Goal: Obtain resource: Obtain resource

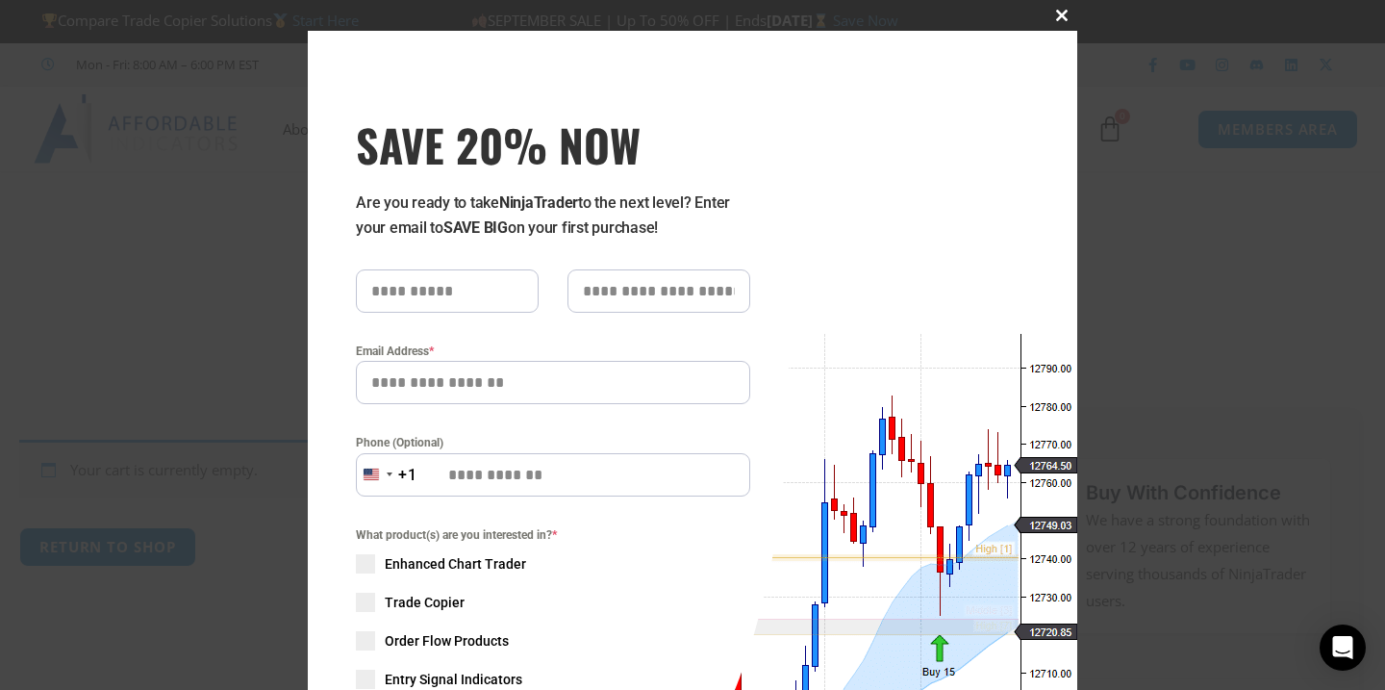
click at [1052, 15] on span "SAVE 20% NOW popup" at bounding box center [1062, 16] width 31 height 12
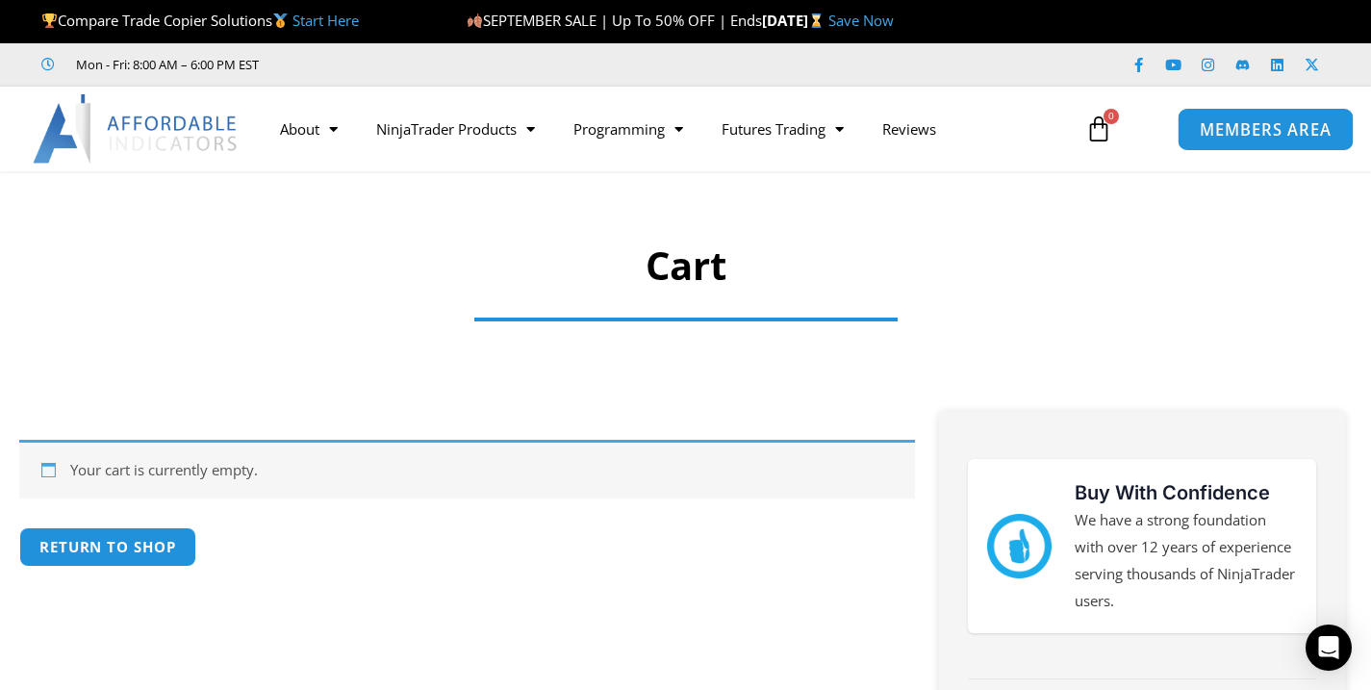
click at [1252, 121] on span "MEMBERS AREA" at bounding box center [1266, 129] width 132 height 16
click at [1237, 132] on span "MEMBERS AREA" at bounding box center [1266, 129] width 132 height 16
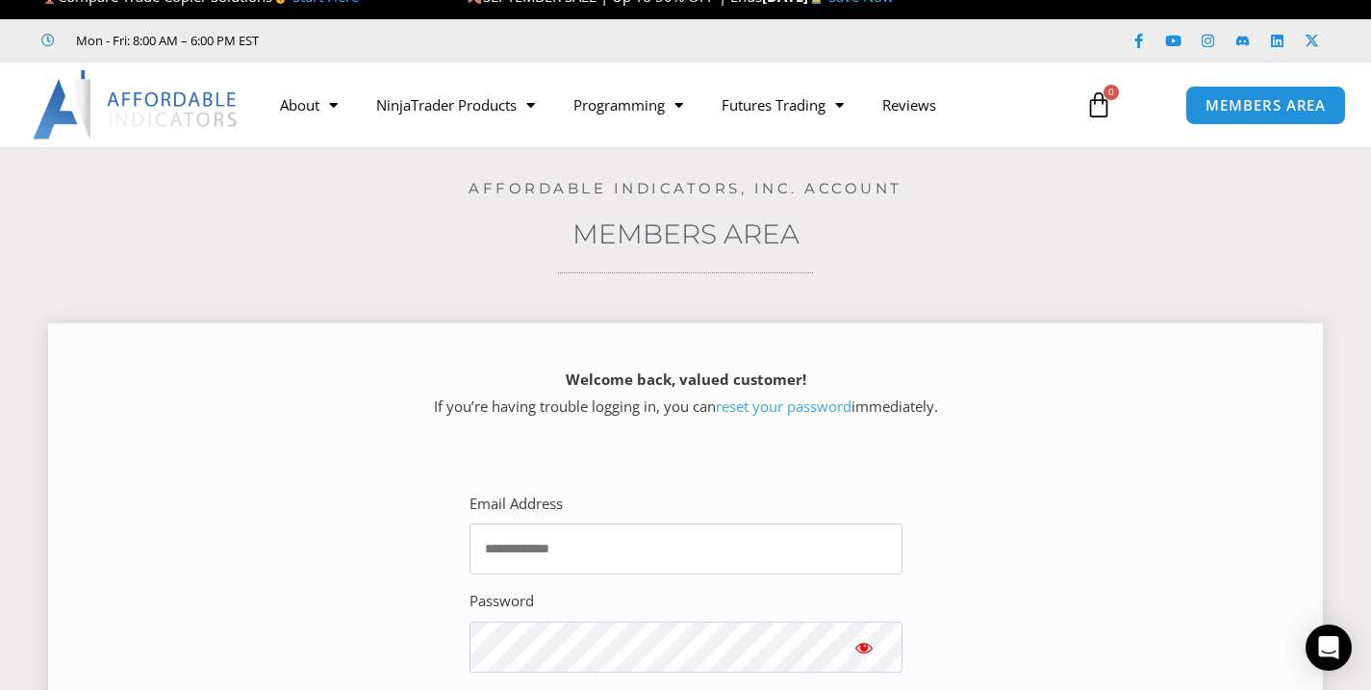
scroll to position [37, 0]
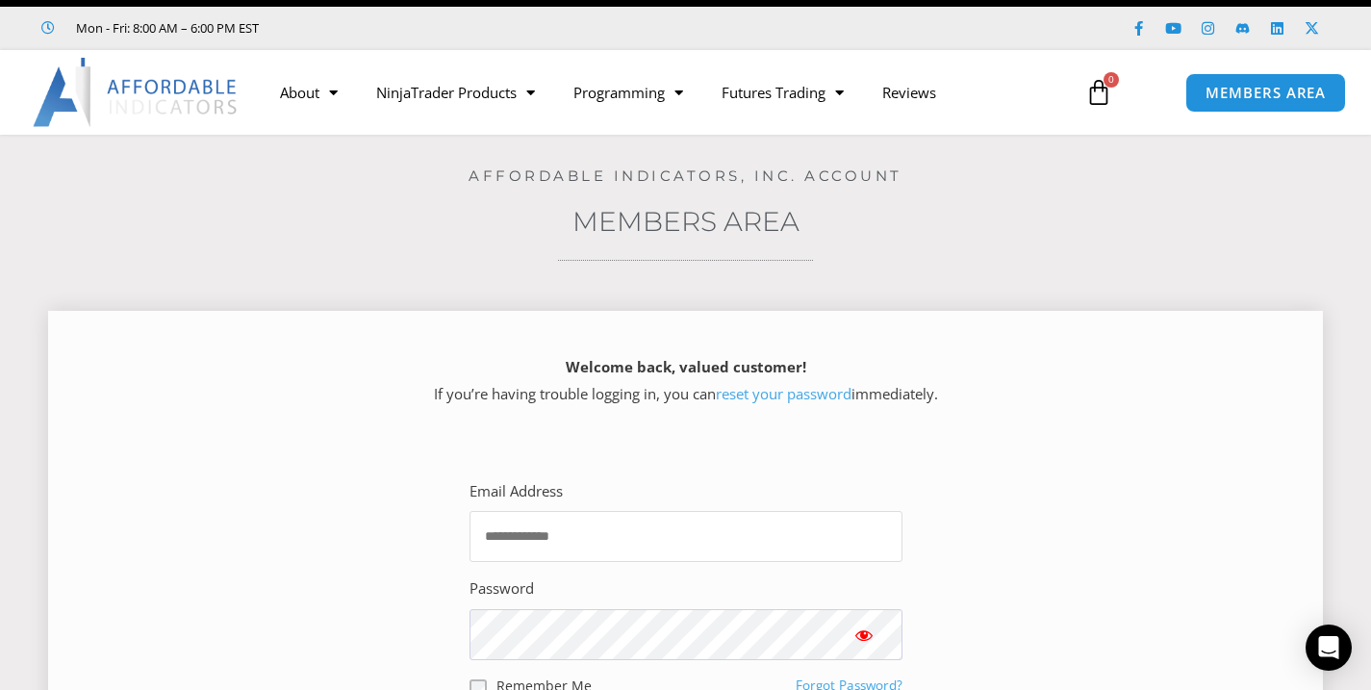
click at [585, 532] on input "Email Address" at bounding box center [685, 536] width 433 height 51
type input "**********"
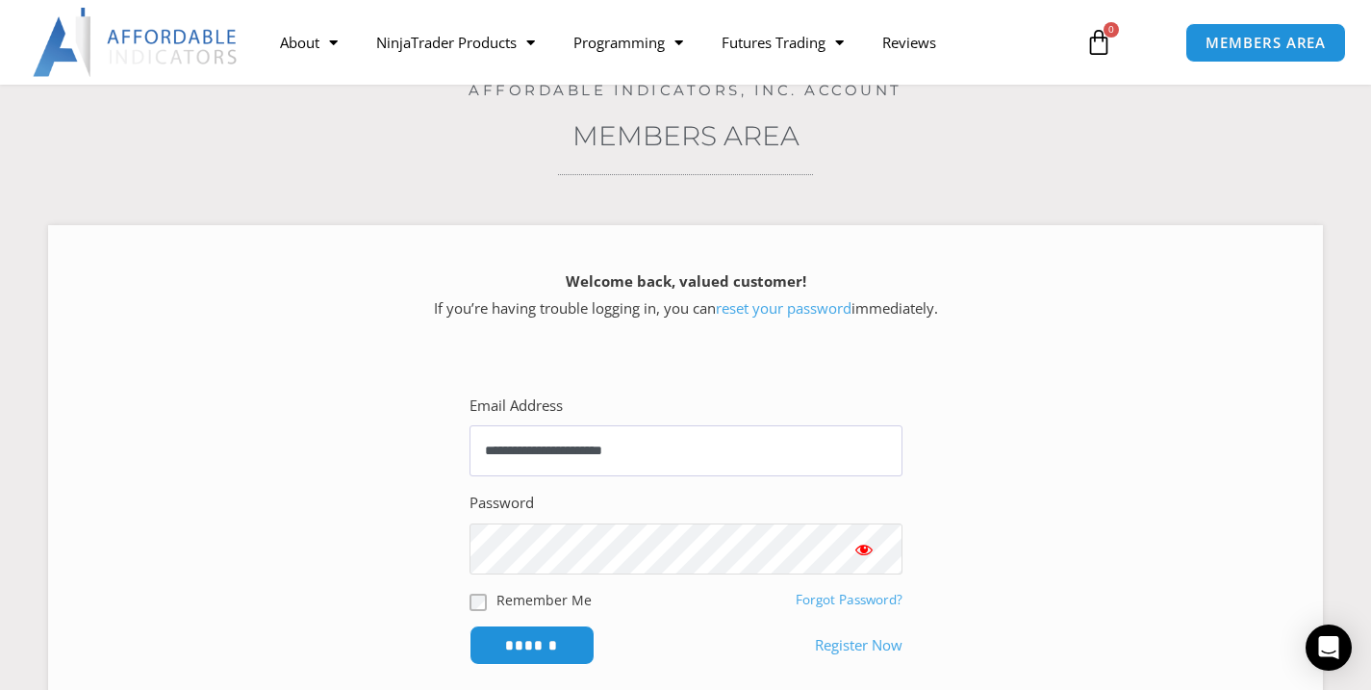
scroll to position [380, 0]
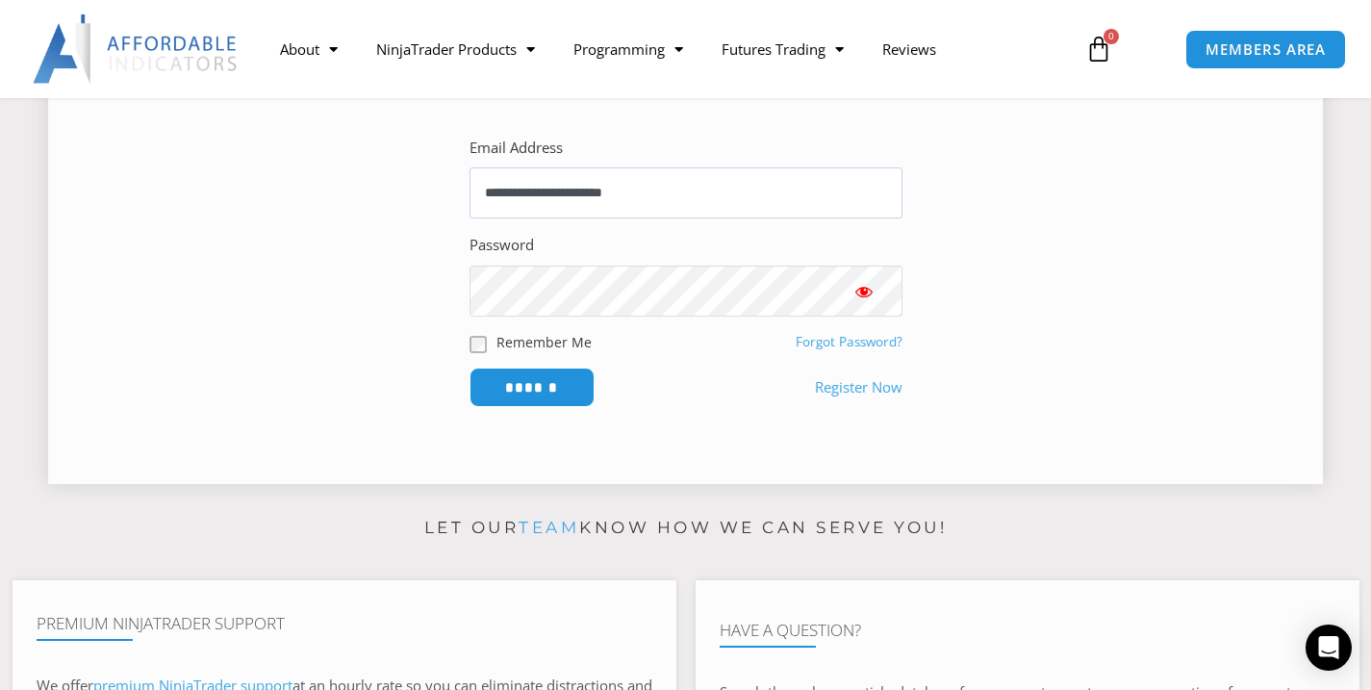
click at [469, 367] on input "******" at bounding box center [531, 386] width 125 height 39
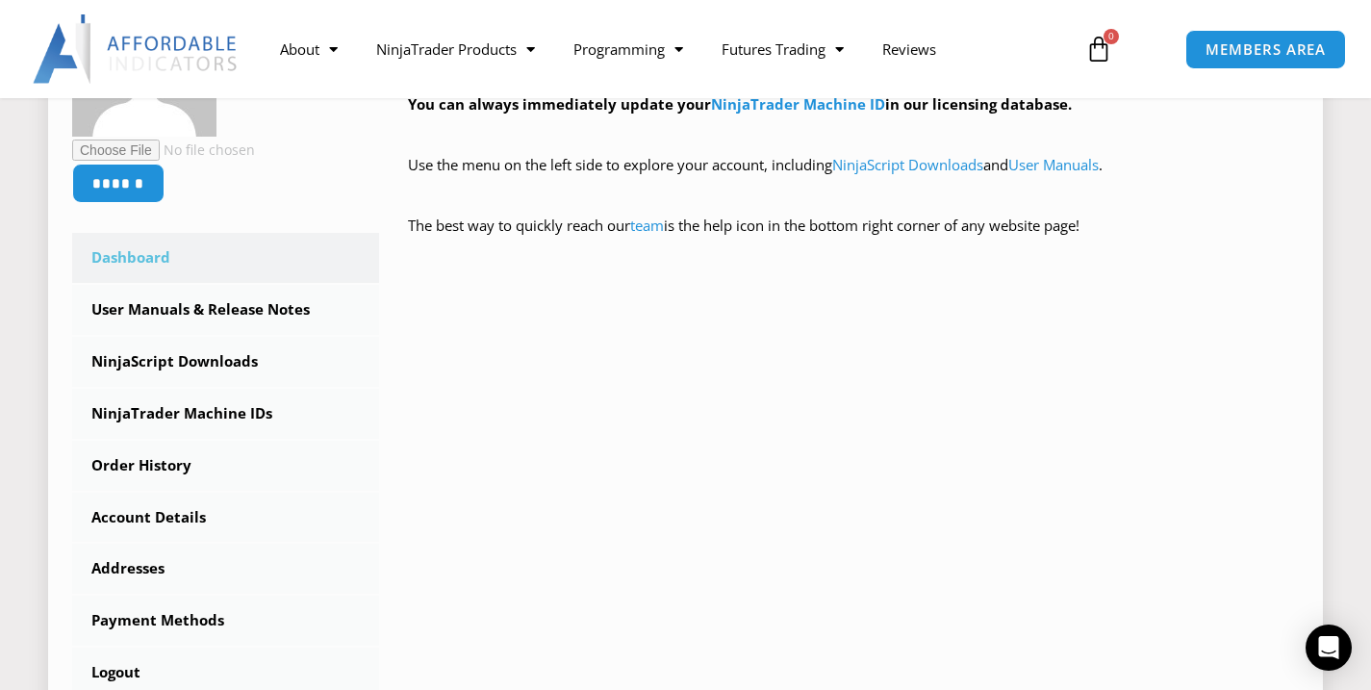
scroll to position [429, 0]
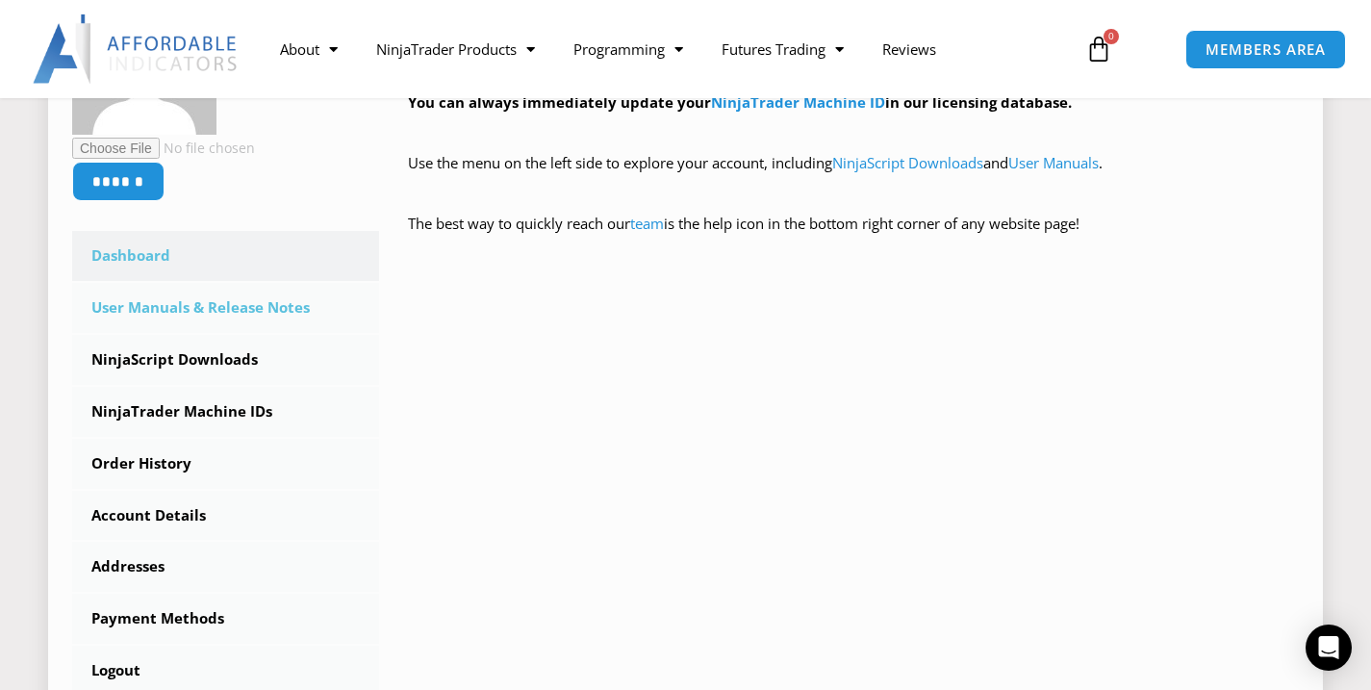
click at [185, 295] on link "User Manuals & Release Notes" at bounding box center [225, 308] width 307 height 50
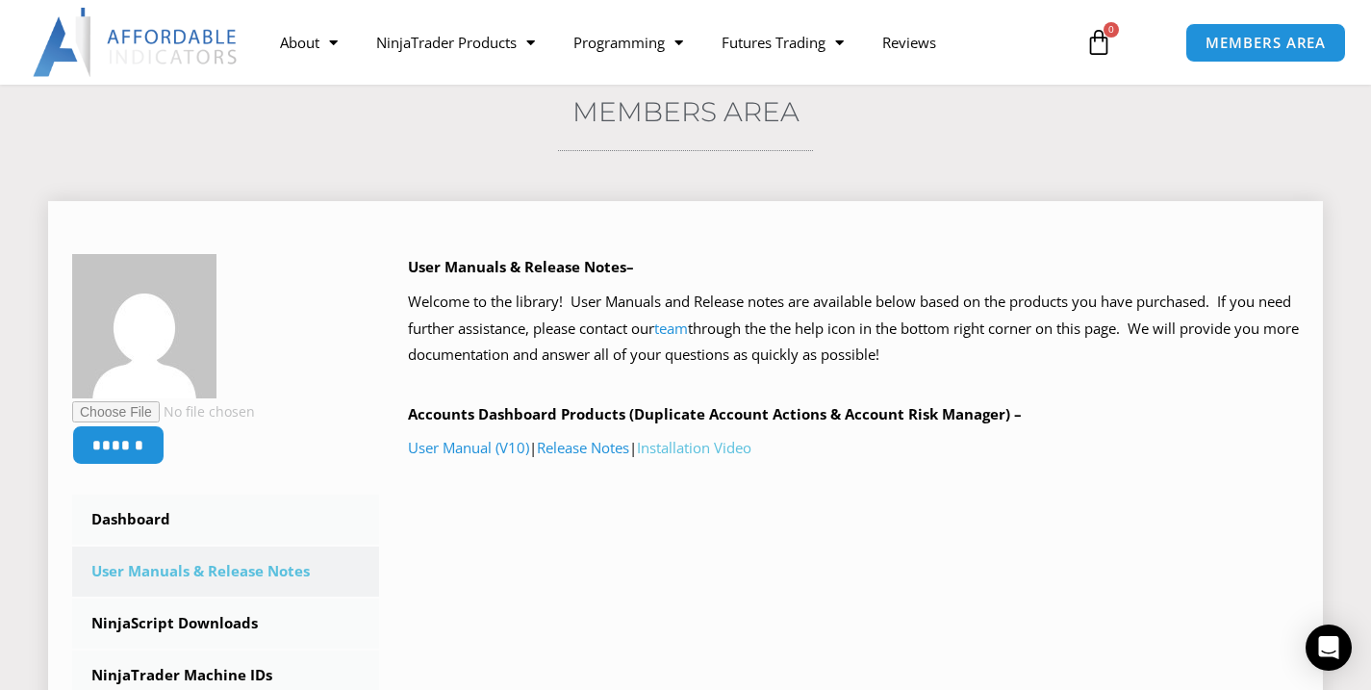
scroll to position [155, 0]
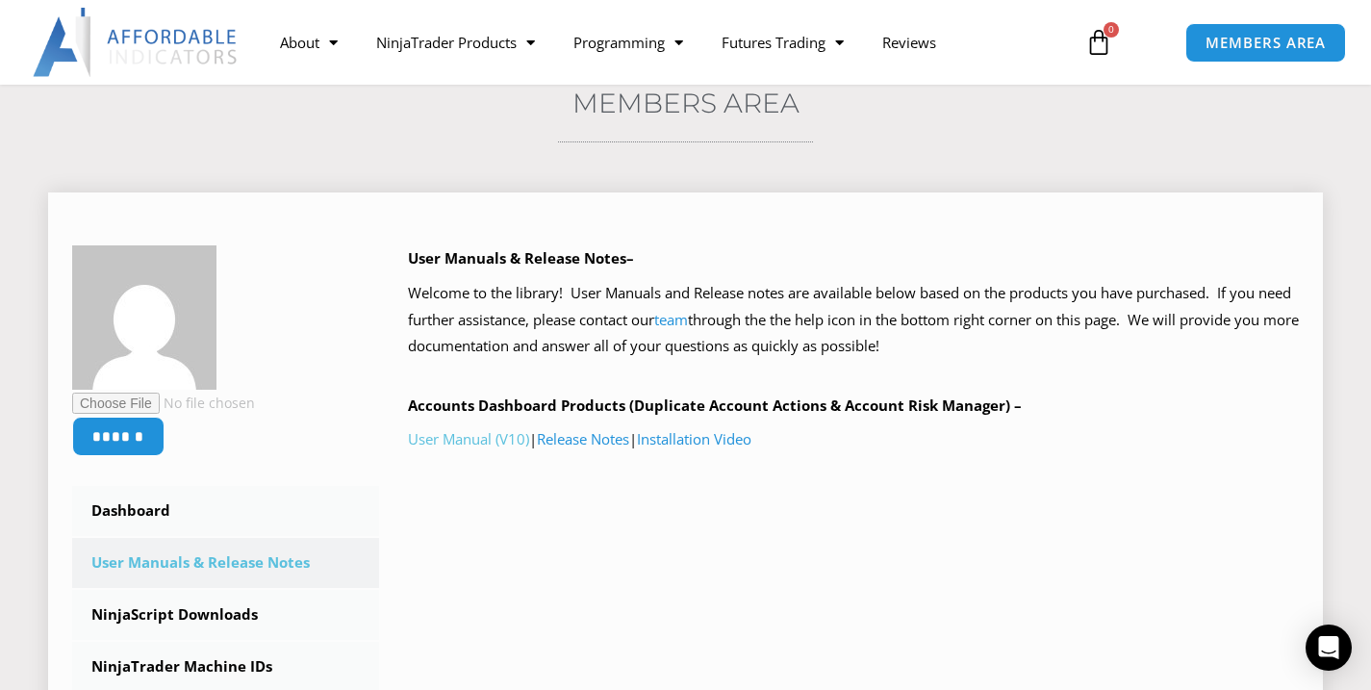
click at [461, 439] on link "User Manual (V10)" at bounding box center [468, 438] width 121 height 19
click at [594, 440] on link "Release Notes" at bounding box center [583, 438] width 92 height 19
click at [735, 439] on link "Installation Video" at bounding box center [694, 438] width 114 height 19
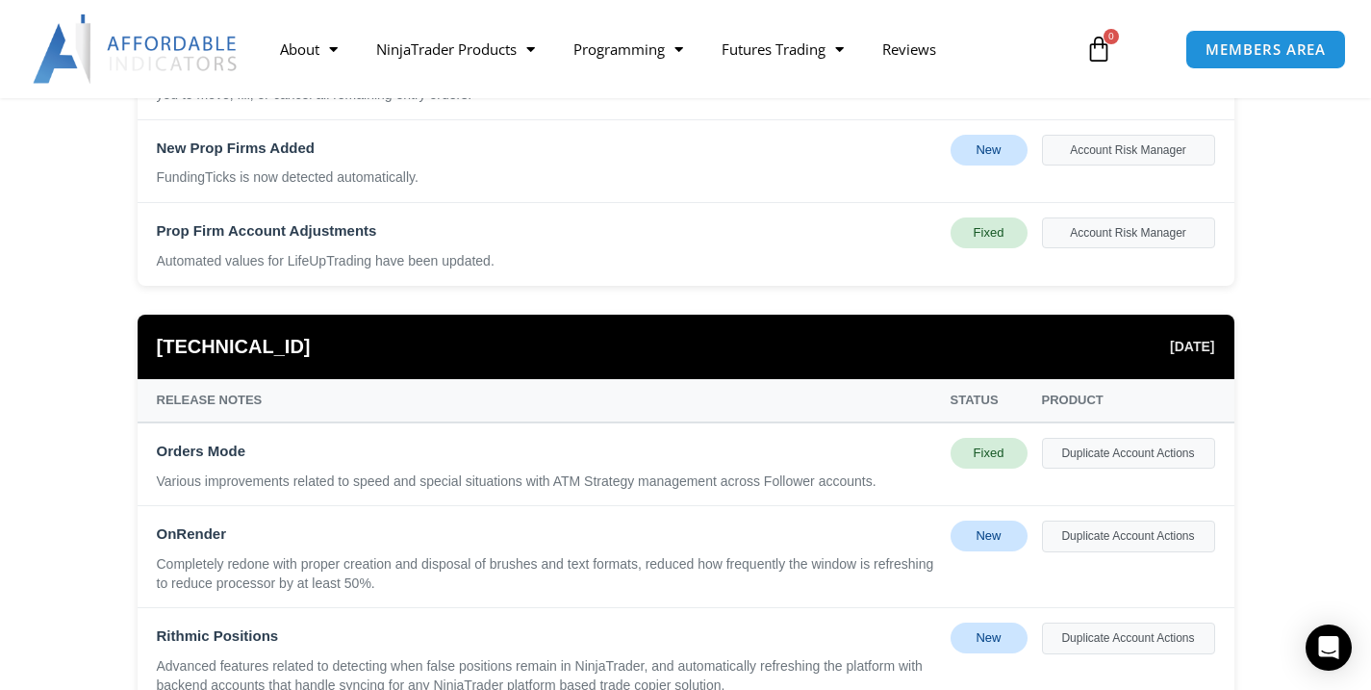
scroll to position [228, 0]
